Goal: Task Accomplishment & Management: Use online tool/utility

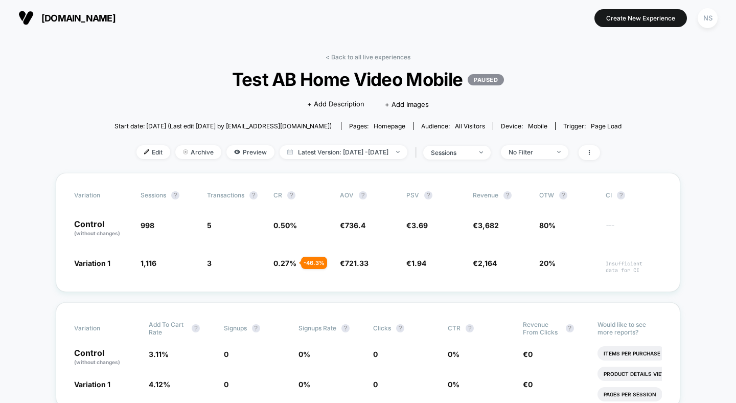
click at [72, 18] on span "[DOMAIN_NAME]" at bounding box center [78, 18] width 74 height 11
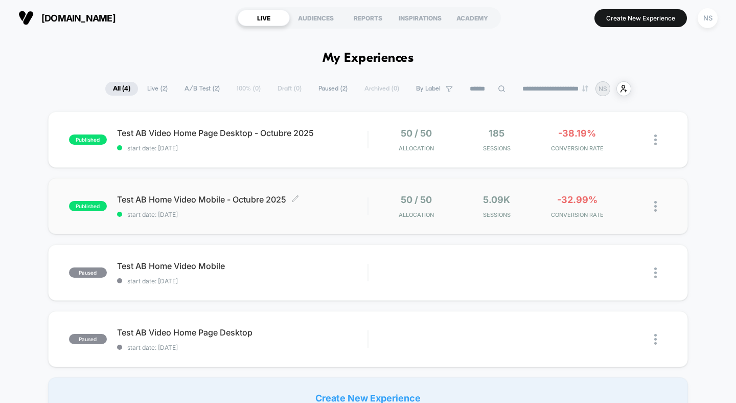
click at [140, 196] on span "Test AB Home Video Mobile - Octubre 2025 Click to edit experience details" at bounding box center [242, 199] width 251 height 10
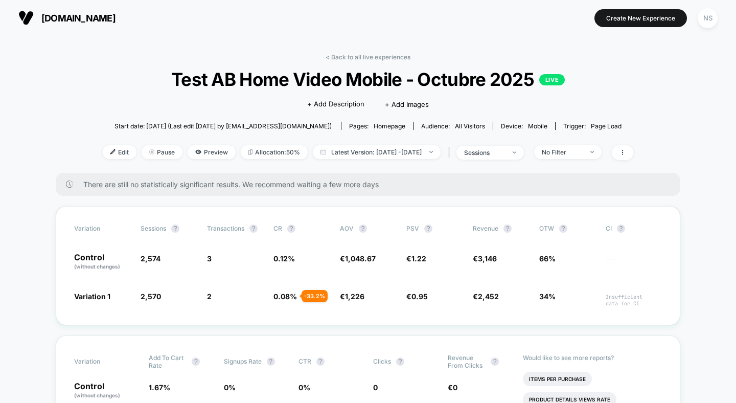
scroll to position [26, 0]
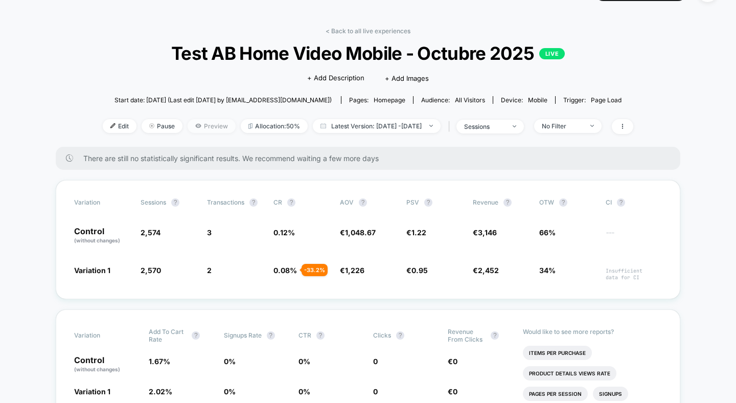
click at [202, 128] on span "Preview" at bounding box center [211, 126] width 48 height 14
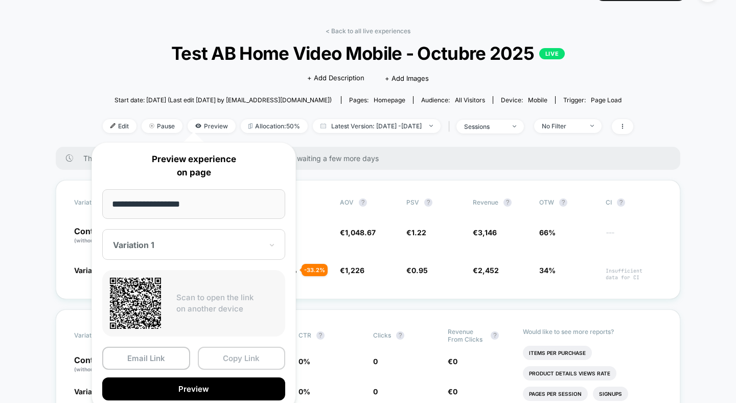
click at [217, 351] on button "Copy Link" at bounding box center [242, 357] width 88 height 23
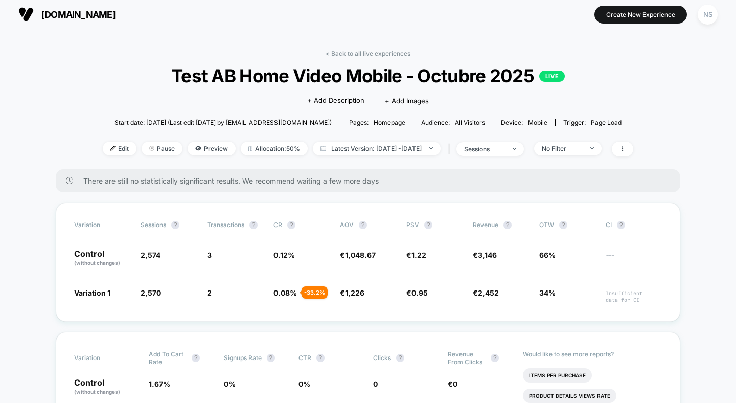
scroll to position [0, 0]
